Goal: Task Accomplishment & Management: Manage account settings

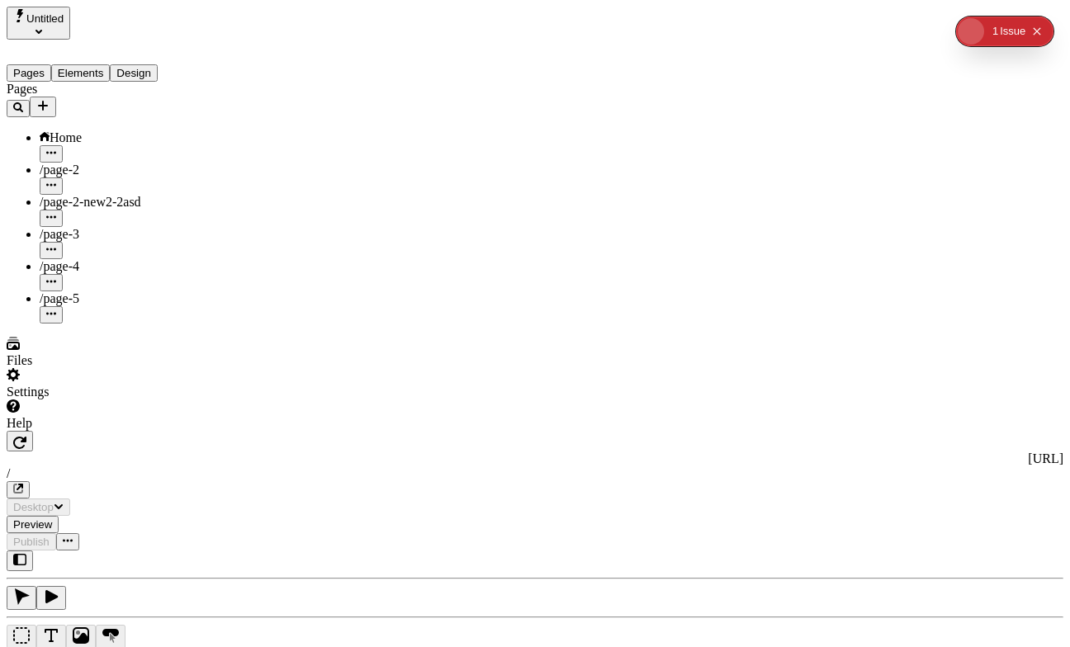
type input "/"
click at [147, 400] on div "Settings" at bounding box center [106, 383] width 198 height 31
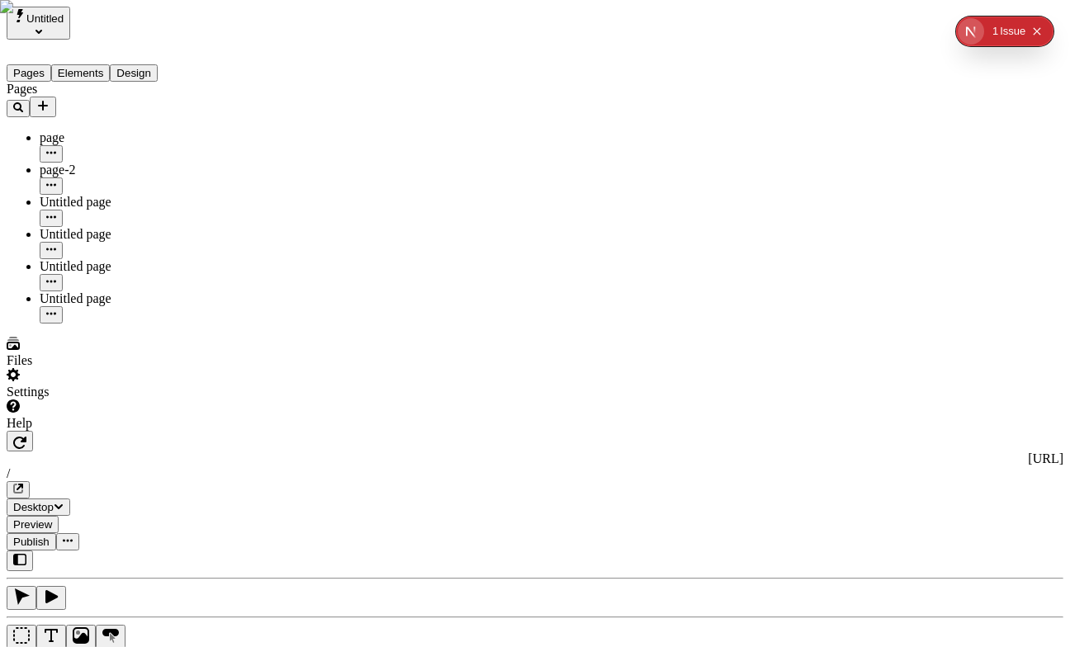
click at [910, 509] on div "page-2" at bounding box center [972, 522] width 178 height 31
type input "page-2"
click at [144, 400] on div "Settings" at bounding box center [106, 383] width 198 height 31
